Goal: Task Accomplishment & Management: Use online tool/utility

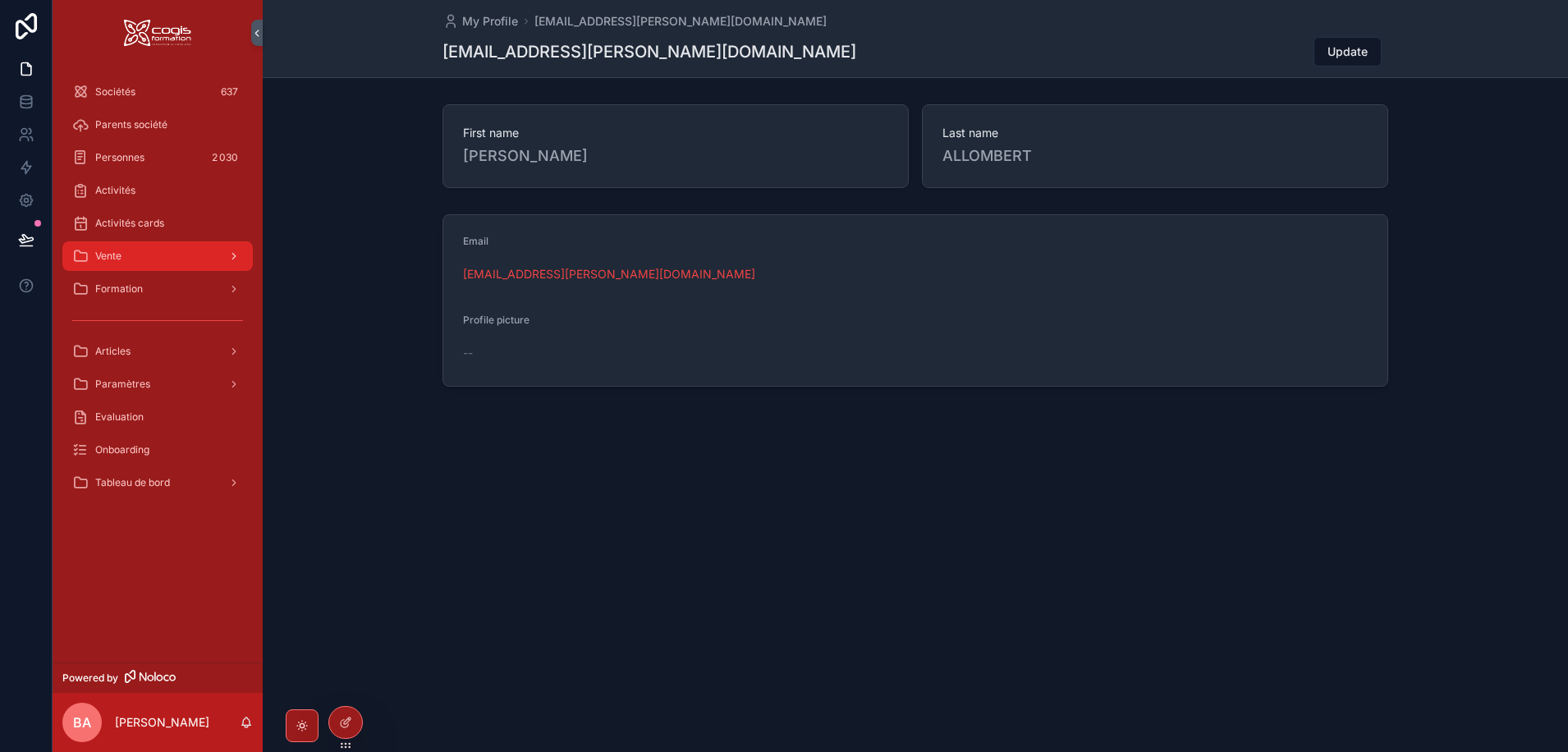
click at [120, 258] on span "Vente" at bounding box center [109, 256] width 26 height 13
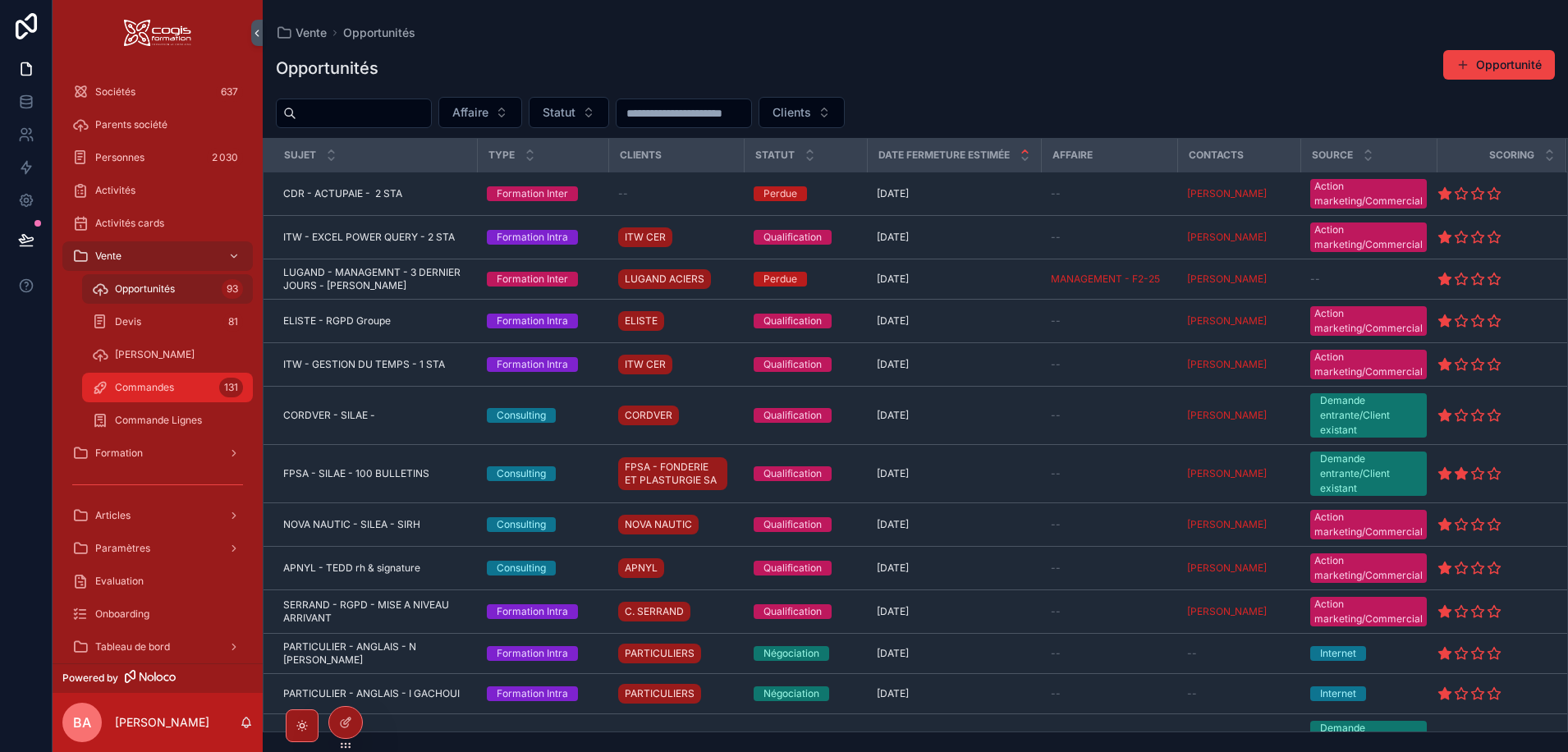
click at [155, 395] on div "Commandes 131" at bounding box center [167, 388] width 151 height 26
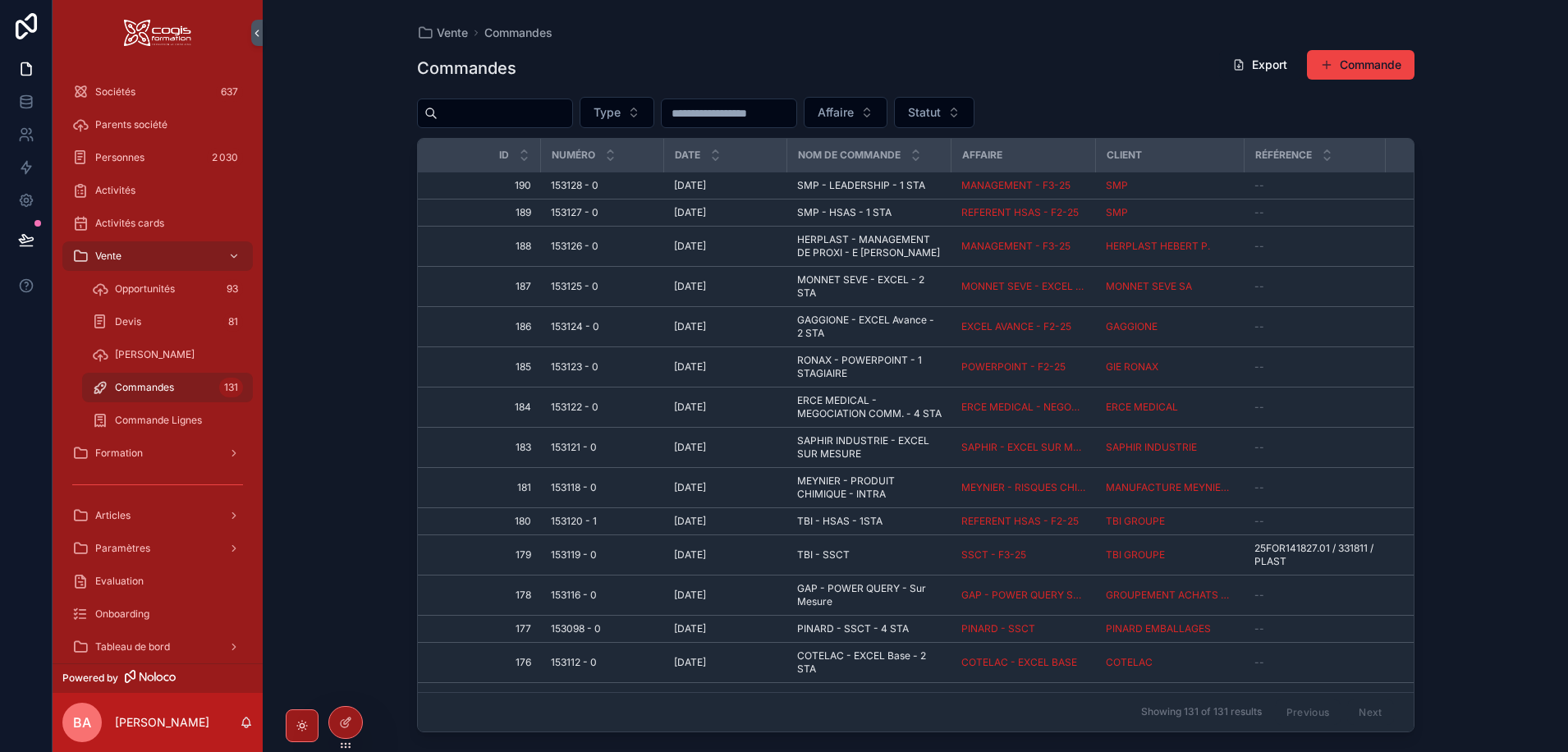
click at [1246, 66] on button "Export" at bounding box center [1260, 65] width 82 height 30
